Goal: Complete application form

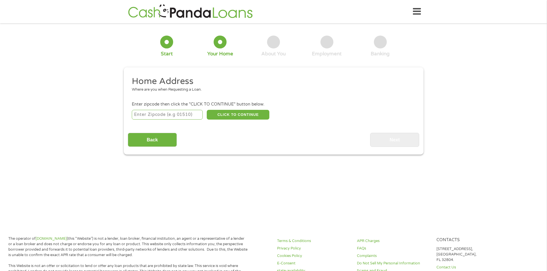
click at [150, 113] on input "number" at bounding box center [167, 115] width 71 height 10
type input "56137"
click at [222, 131] on div "Back Next" at bounding box center [273, 138] width 291 height 18
click at [233, 116] on button "CLICK TO CONTINUE" at bounding box center [238, 115] width 63 height 10
type input "56137"
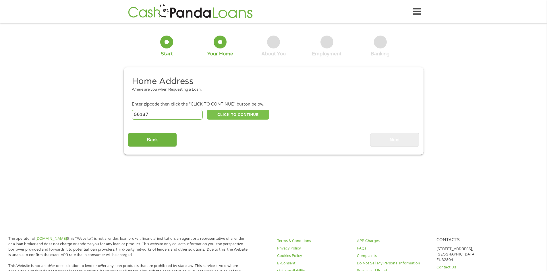
type input "[GEOGRAPHIC_DATA]"
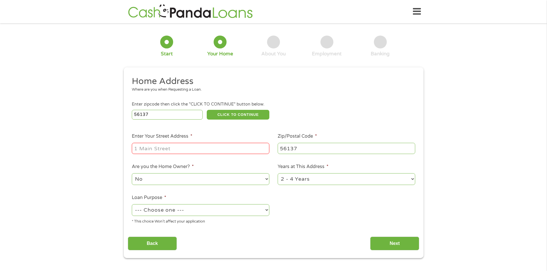
click at [159, 147] on input "Enter Your Street Address *" at bounding box center [201, 148] width 138 height 11
type input "524 10th St"
click at [293, 178] on select "1 Year or less 1 - 2 Years 2 - 4 Years Over 4 Years" at bounding box center [347, 179] width 138 height 12
select select "60months"
click at [278, 173] on select "1 Year or less 1 - 2 Years 2 - 4 Years Over 4 Years" at bounding box center [347, 179] width 138 height 12
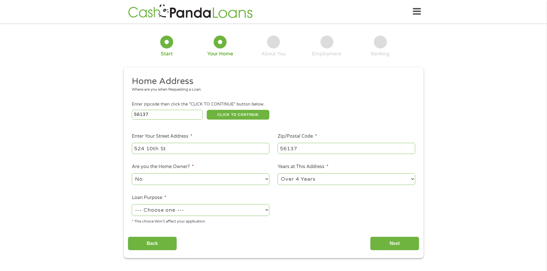
click at [152, 177] on select "No Yes" at bounding box center [201, 179] width 138 height 12
select select "yes"
click at [132, 173] on select "No Yes" at bounding box center [201, 179] width 138 height 12
click at [169, 211] on select "--- Choose one --- Pay Bills Debt Consolidation Home Improvement Major Purchase…" at bounding box center [201, 210] width 138 height 12
select select "shorttermcash"
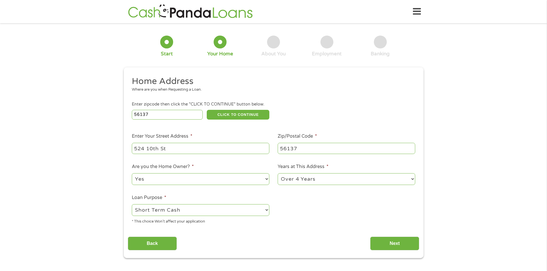
click at [132, 204] on select "--- Choose one --- Pay Bills Debt Consolidation Home Improvement Major Purchase…" at bounding box center [201, 210] width 138 height 12
click at [389, 242] on input "Next" at bounding box center [394, 244] width 49 height 14
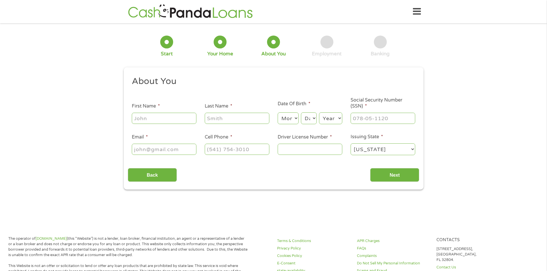
scroll to position [2, 2]
click at [150, 118] on input "First Name *" at bounding box center [164, 118] width 65 height 11
type input "[PERSON_NAME]"
type input "[EMAIL_ADDRESS][DOMAIN_NAME]"
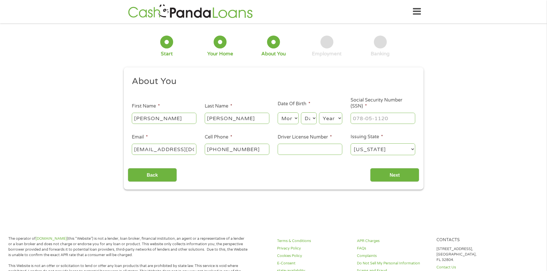
click at [207, 149] on input "[PHONE_NUMBER]" at bounding box center [237, 149] width 65 height 11
type input "[PHONE_NUMBER]"
click at [290, 150] on input "Driver License Number *" at bounding box center [310, 149] width 65 height 11
type input "Q977116138823"
click at [391, 178] on input "Next" at bounding box center [394, 175] width 49 height 14
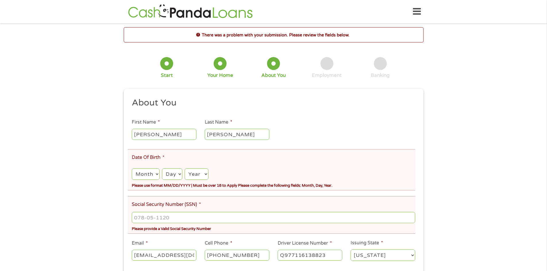
click at [151, 177] on select "Month 1 2 3 4 5 6 7 8 9 10 11 12" at bounding box center [146, 175] width 28 height 12
select select "8"
click at [132, 169] on select "Month 1 2 3 4 5 6 7 8 9 10 11 12" at bounding box center [146, 175] width 28 height 12
click at [176, 175] on select "Day 1 2 3 4 5 6 7 8 9 10 11 12 13 14 15 16 17 18 19 20 21 22 23 24 25 26 27 28 …" at bounding box center [172, 175] width 20 height 12
select select "16"
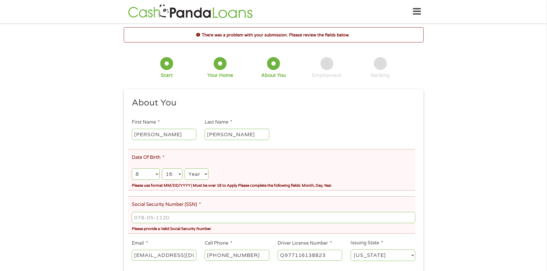
click at [162, 169] on select "Day 1 2 3 4 5 6 7 8 9 10 11 12 13 14 15 16 17 18 19 20 21 22 23 24 25 26 27 28 …" at bounding box center [172, 175] width 20 height 12
click at [196, 175] on select "Year [DATE] 2006 2005 2004 2003 2002 2001 2000 1999 1998 1997 1996 1995 1994 19…" at bounding box center [197, 175] width 24 height 12
select select "1958"
click at [185, 169] on select "Year [DATE] 2006 2005 2004 2003 2002 2001 2000 1999 1998 1997 1996 1995 1994 19…" at bounding box center [197, 175] width 24 height 12
click at [169, 217] on input "___-__-____" at bounding box center [273, 217] width 283 height 11
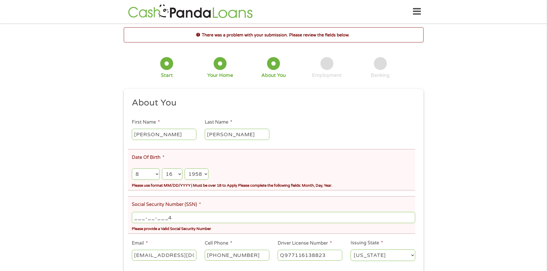
click at [135, 217] on input "___-__-___4" at bounding box center [273, 217] width 283 height 11
click at [134, 217] on input "___-__-____" at bounding box center [273, 217] width 283 height 11
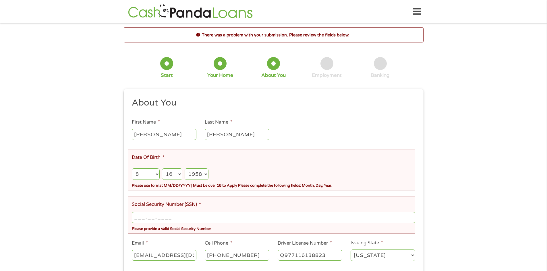
click at [134, 217] on input "___-__-____" at bounding box center [273, 217] width 283 height 11
click at [134, 216] on input "___-__-____" at bounding box center [273, 217] width 283 height 11
type input "473-82-9396"
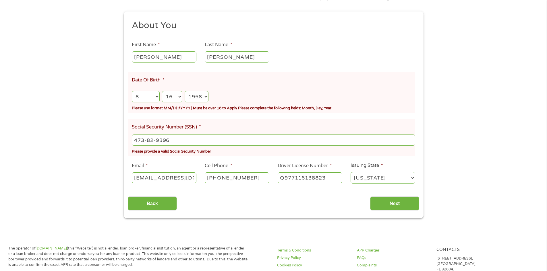
scroll to position [86, 0]
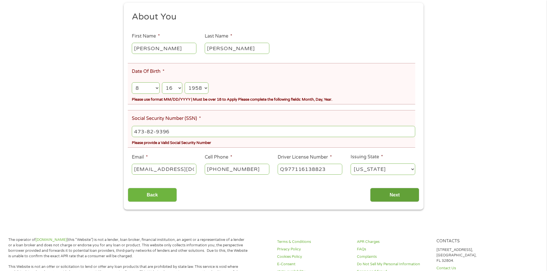
click at [391, 196] on input "Next" at bounding box center [394, 195] width 49 height 14
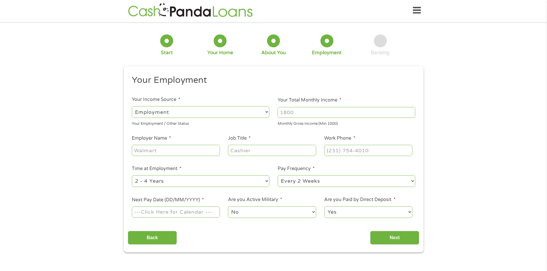
scroll to position [0, 0]
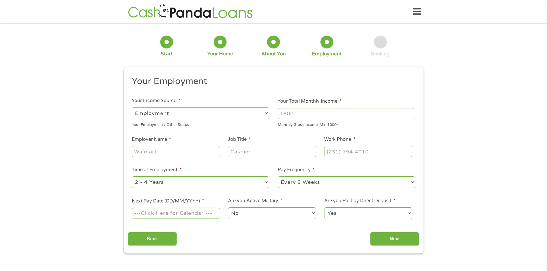
click at [284, 113] on input "Your Total Monthly Income *" at bounding box center [347, 113] width 138 height 11
click at [291, 112] on input "Your Total Monthly Income *" at bounding box center [347, 113] width 138 height 11
type input "7488"
click at [391, 239] on input "Next" at bounding box center [394, 239] width 49 height 14
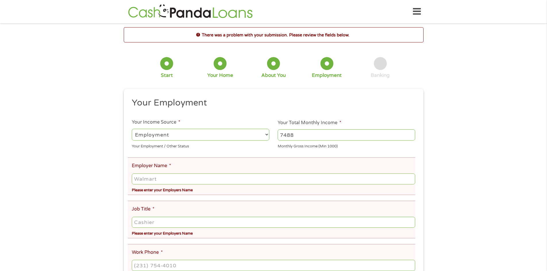
scroll to position [2, 2]
click at [144, 178] on input "Employer Name *" at bounding box center [273, 179] width 283 height 11
